Goal: Task Accomplishment & Management: Manage account settings

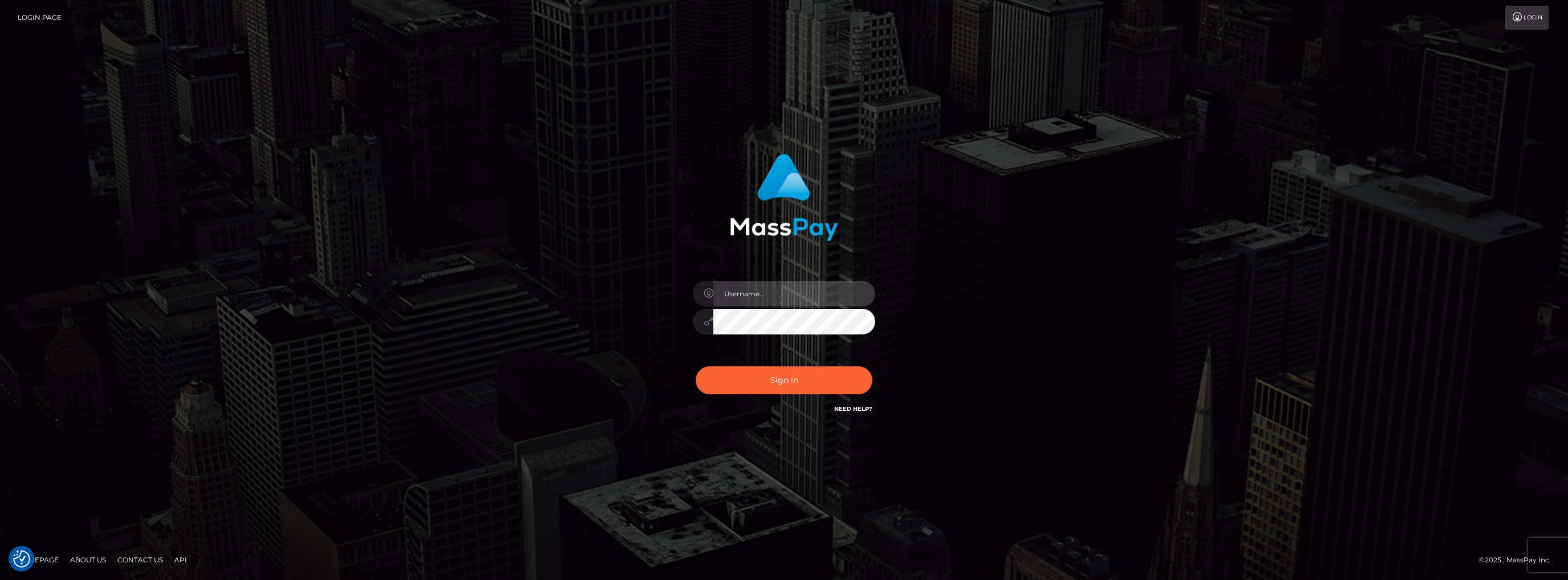
click at [782, 299] on input "text" at bounding box center [794, 293] width 162 height 26
type input "moonslave007@gmail.com"
click at [788, 381] on button "Sign in" at bounding box center [784, 380] width 177 height 28
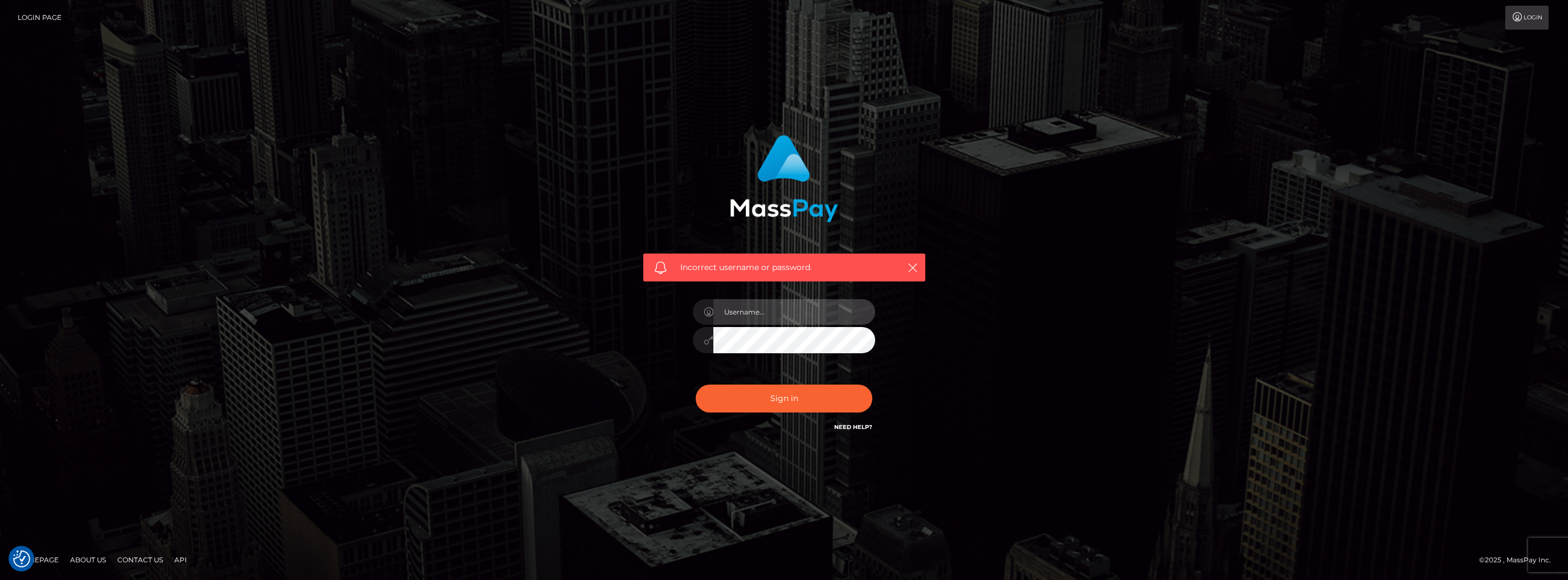
click at [754, 317] on input "text" at bounding box center [794, 312] width 162 height 26
type input "moonslave007@gmail.com"
click at [769, 420] on div "Sign in Need Help?" at bounding box center [784, 403] width 199 height 50
click at [766, 396] on button "Sign in" at bounding box center [784, 398] width 177 height 28
click at [768, 306] on input "text" at bounding box center [794, 312] width 162 height 26
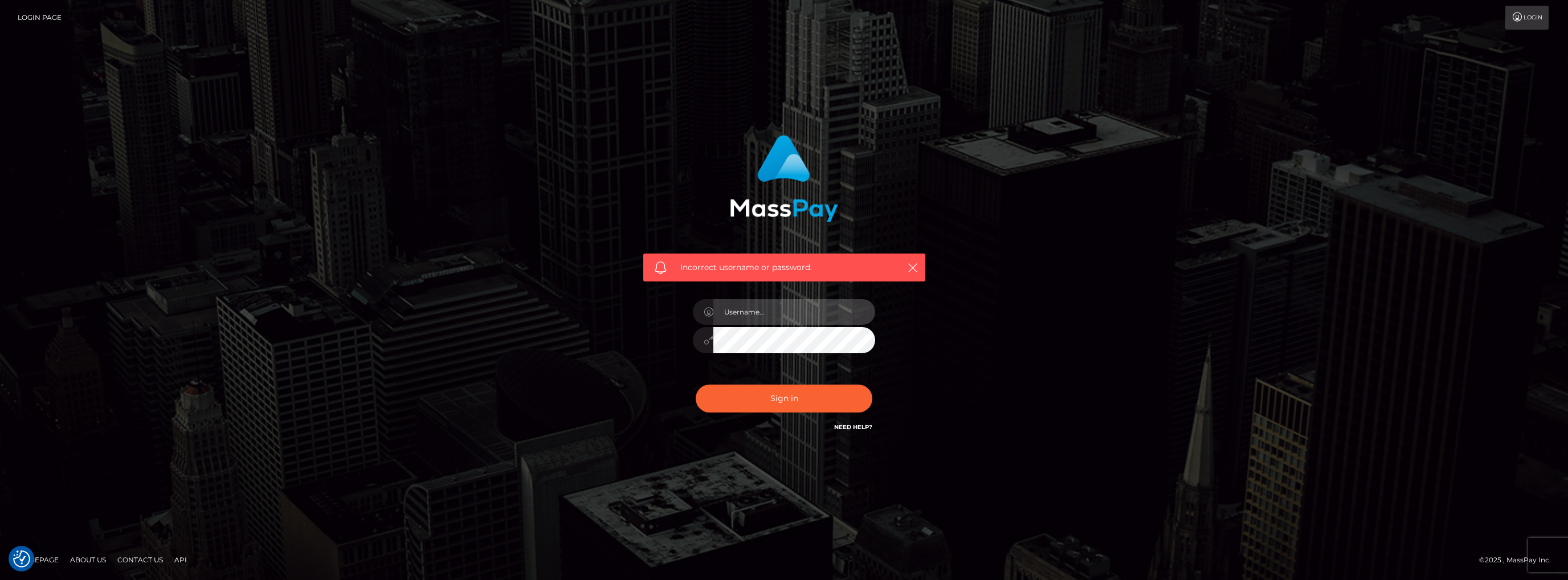
type input "[EMAIL_ADDRESS][DOMAIN_NAME]"
click at [821, 417] on div "Sign in Need Help?" at bounding box center [784, 403] width 199 height 50
click at [800, 396] on button "Sign in" at bounding box center [784, 398] width 177 height 28
click at [21, 11] on link "Login Page" at bounding box center [39, 18] width 44 height 24
